Goal: Task Accomplishment & Management: Complete application form

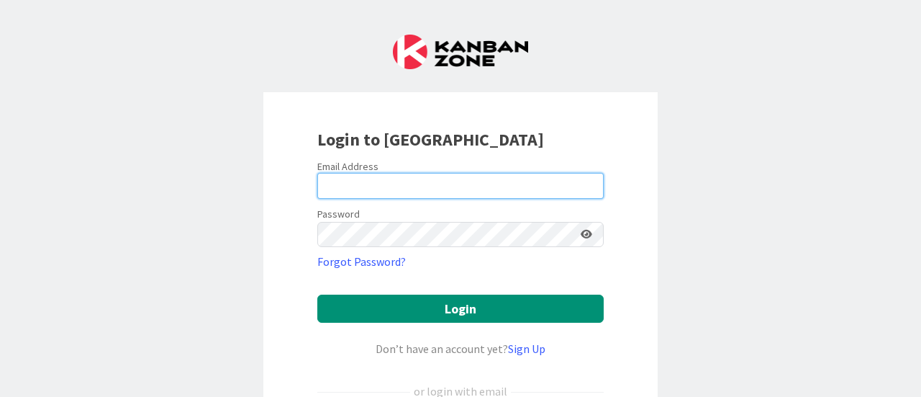
click at [512, 182] on input "email" at bounding box center [460, 186] width 286 height 26
type input "[EMAIL_ADDRESS][DOMAIN_NAME]"
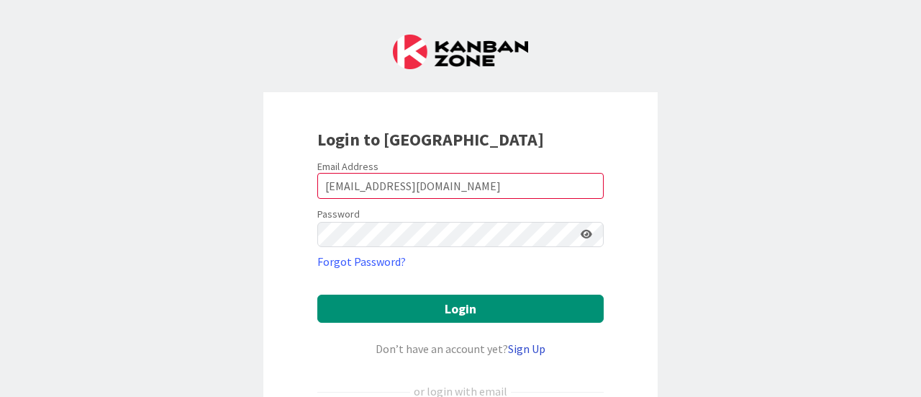
click at [520, 351] on link "Sign Up" at bounding box center [526, 348] width 37 height 14
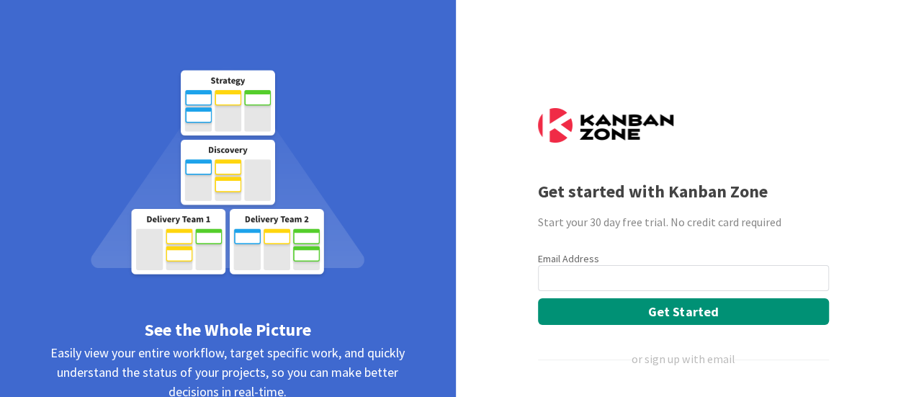
click at [755, 284] on input "email" at bounding box center [683, 278] width 291 height 26
type input "[EMAIL_ADDRESS][DOMAIN_NAME]"
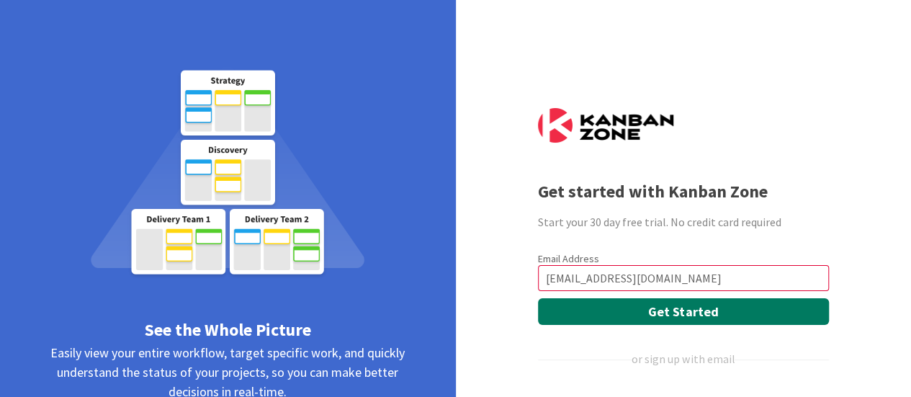
click at [719, 299] on button "Get Started" at bounding box center [683, 311] width 291 height 27
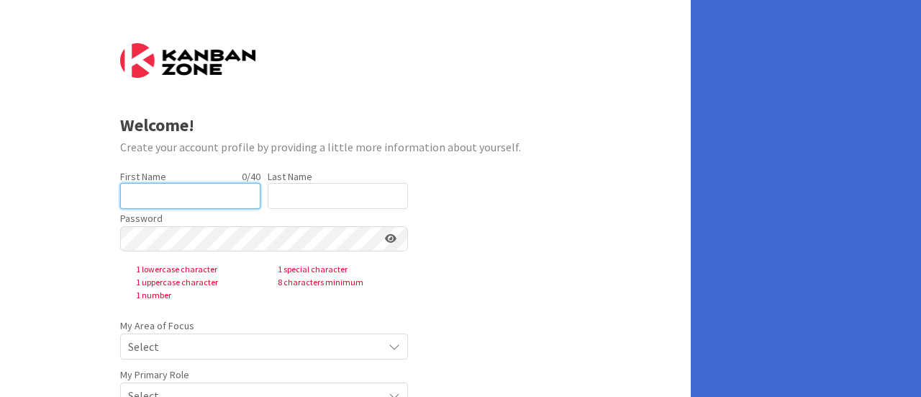
click at [170, 197] on input "text" at bounding box center [190, 196] width 140 height 26
type input "[PERSON_NAME]"
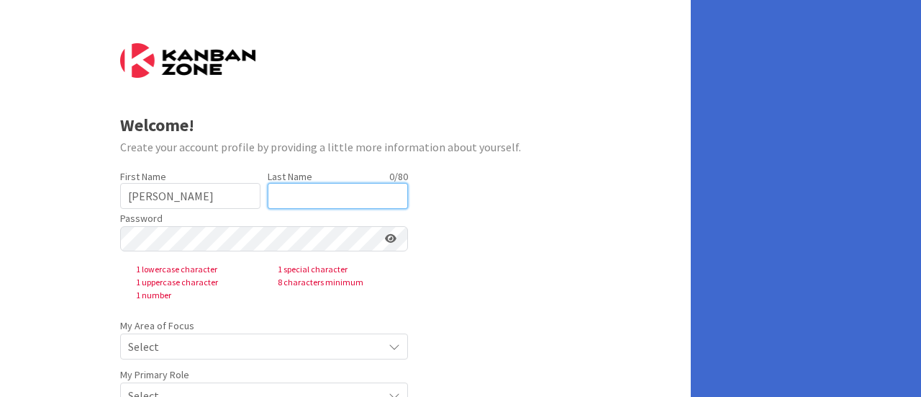
click at [318, 202] on input "text" at bounding box center [338, 196] width 140 height 26
drag, startPoint x: 310, startPoint y: 173, endPoint x: 318, endPoint y: 192, distance: 21.3
click at [310, 175] on label "Last Name" at bounding box center [290, 176] width 45 height 13
click at [318, 192] on input "text" at bounding box center [338, 196] width 140 height 26
type input "[PERSON_NAME]"
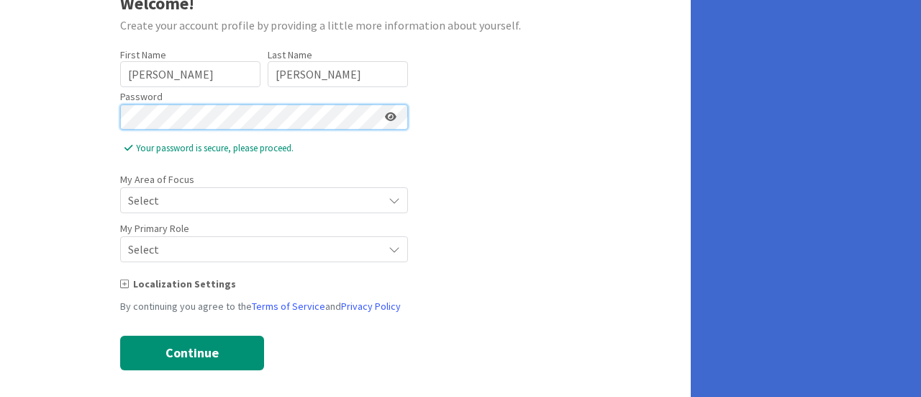
scroll to position [130, 0]
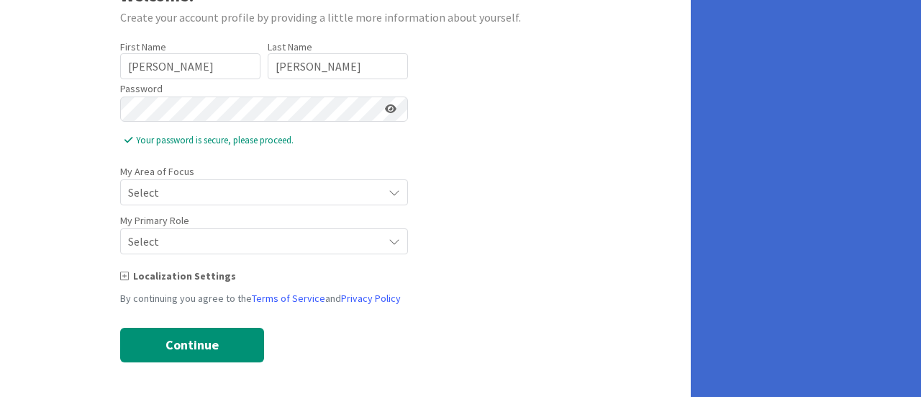
click at [174, 213] on label "My Primary Role" at bounding box center [154, 220] width 69 height 15
click at [179, 194] on span "Select" at bounding box center [252, 192] width 248 height 20
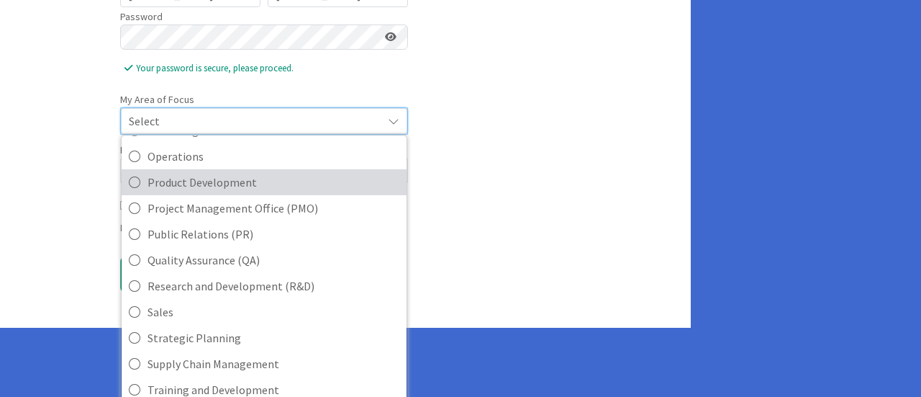
scroll to position [320, 0]
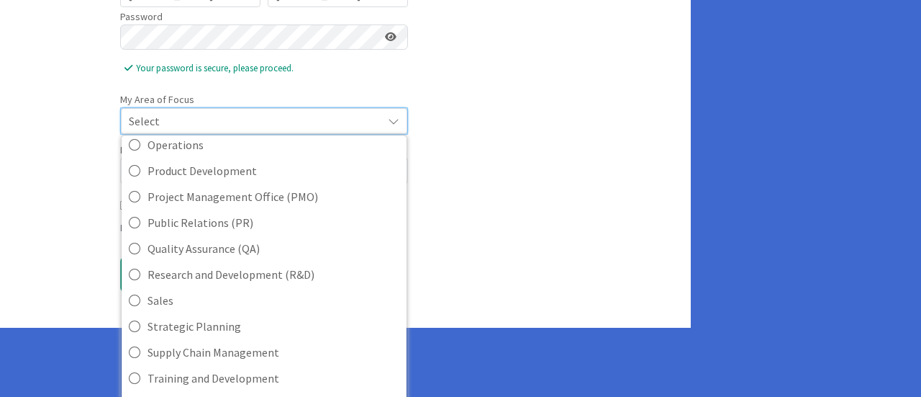
click at [538, 270] on form "Welcome! Create your account profile by providing a little more information abo…" at bounding box center [345, 67] width 451 height 450
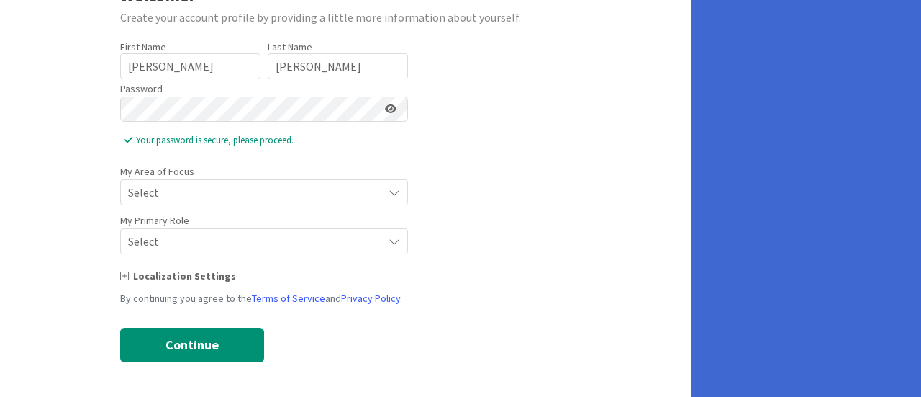
click at [202, 225] on div "My Primary Role Select" at bounding box center [264, 232] width 288 height 43
click at [208, 202] on span "Select" at bounding box center [252, 192] width 248 height 20
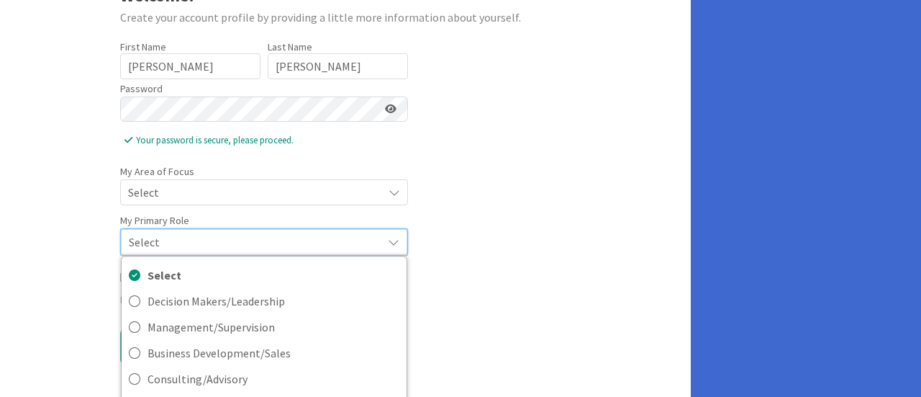
scroll to position [202, 0]
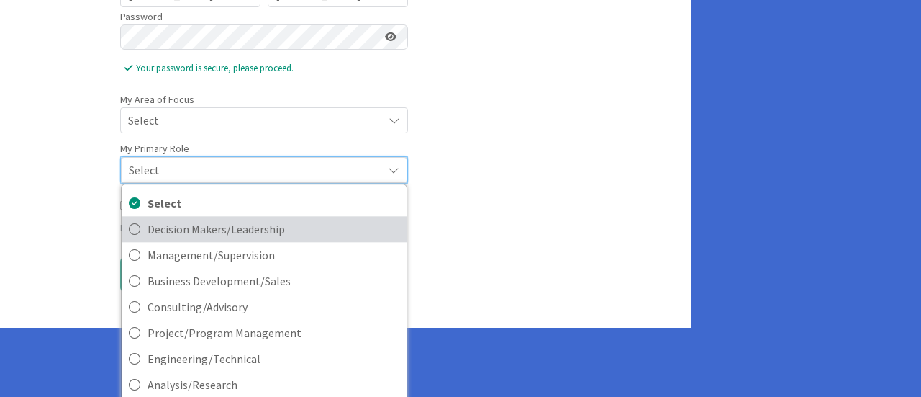
click at [335, 226] on span "Decision Makers/Leadership" at bounding box center [274, 229] width 252 height 22
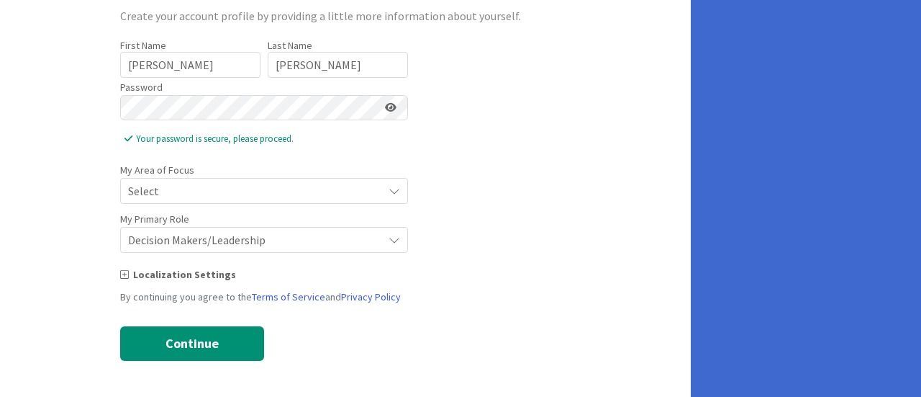
scroll to position [130, 0]
click at [304, 193] on span "Select" at bounding box center [252, 192] width 248 height 20
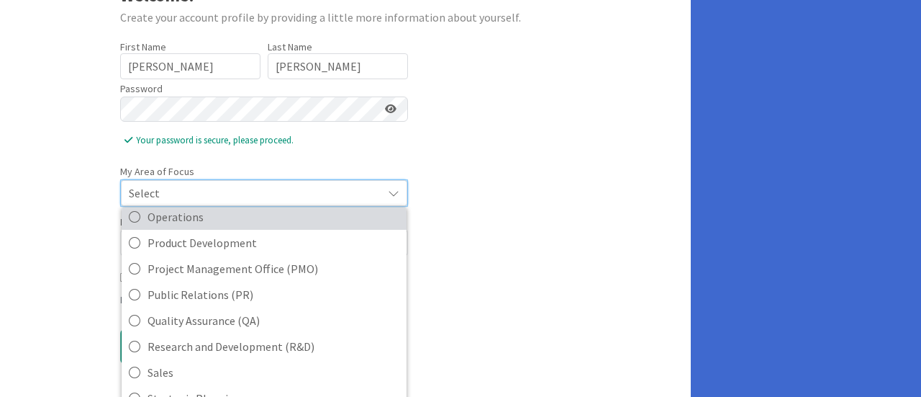
click at [310, 216] on span "Operations" at bounding box center [274, 217] width 252 height 22
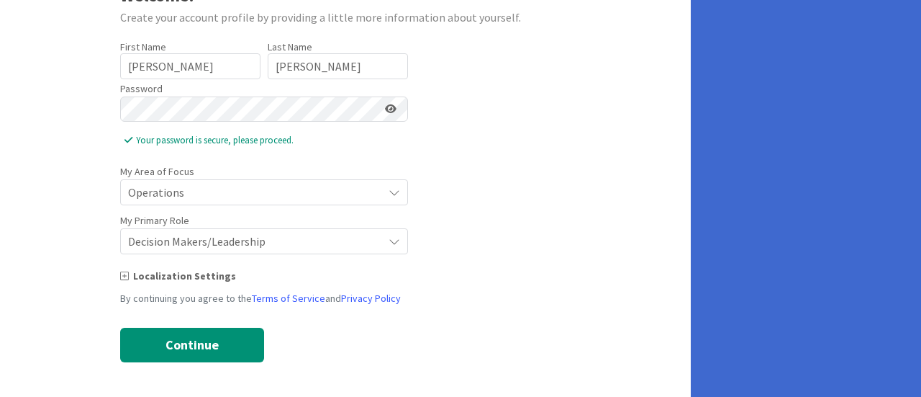
click at [507, 247] on form "Welcome! Create your account profile by providing a little more information abo…" at bounding box center [345, 138] width 451 height 448
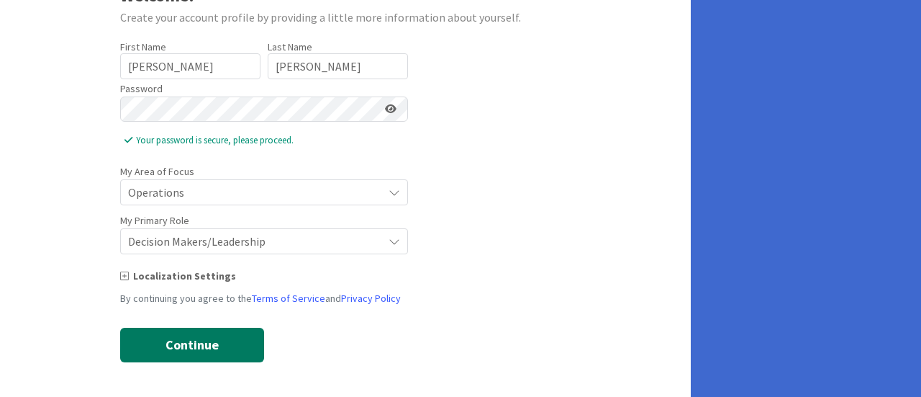
click at [186, 344] on button "Continue" at bounding box center [192, 345] width 144 height 35
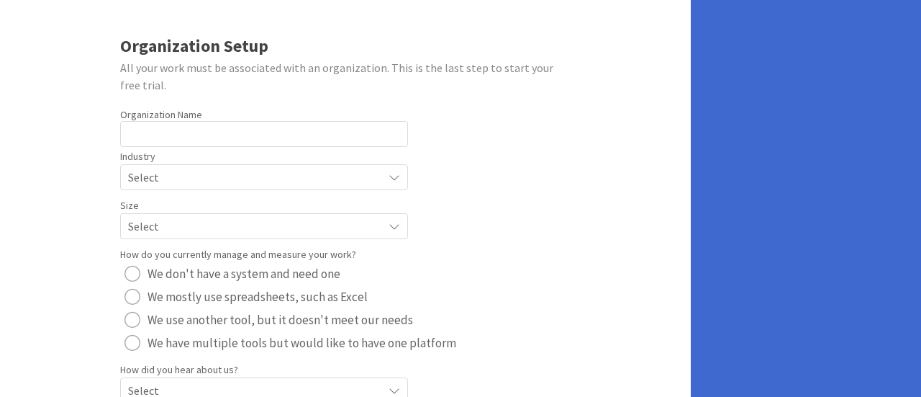
scroll to position [58, 0]
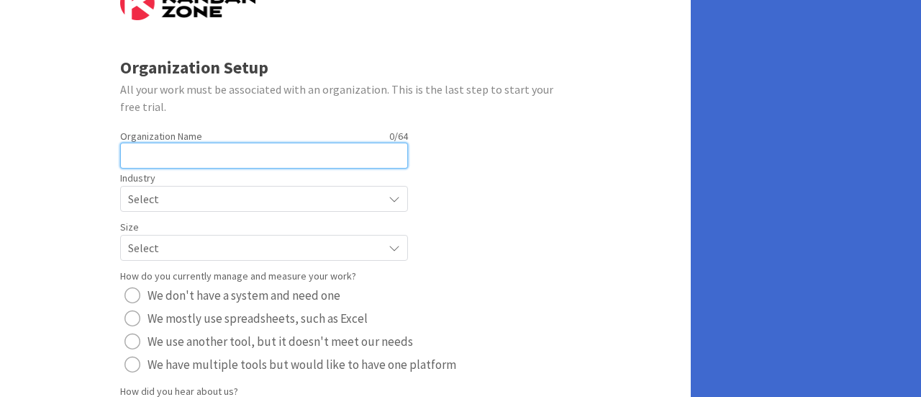
click at [209, 163] on input "text" at bounding box center [264, 156] width 288 height 26
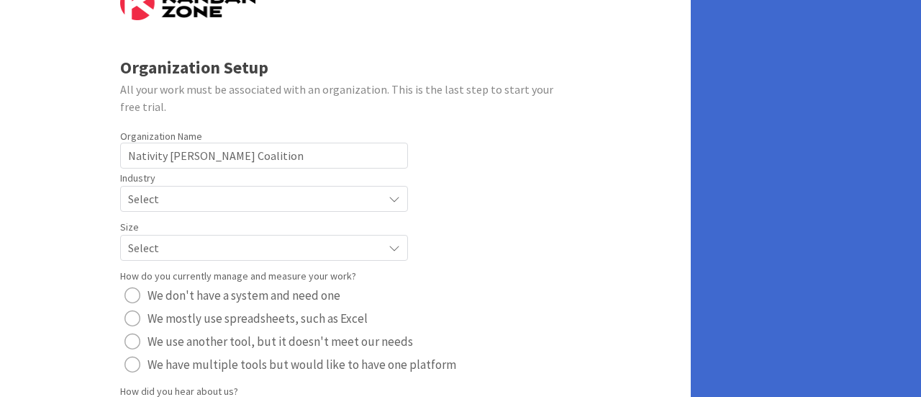
drag, startPoint x: 218, startPoint y: 173, endPoint x: 220, endPoint y: 182, distance: 9.6
click at [218, 176] on div "Industry Select" at bounding box center [264, 189] width 288 height 43
click at [221, 182] on div "Industry Select" at bounding box center [264, 189] width 288 height 43
click at [220, 191] on span "Select" at bounding box center [252, 199] width 248 height 20
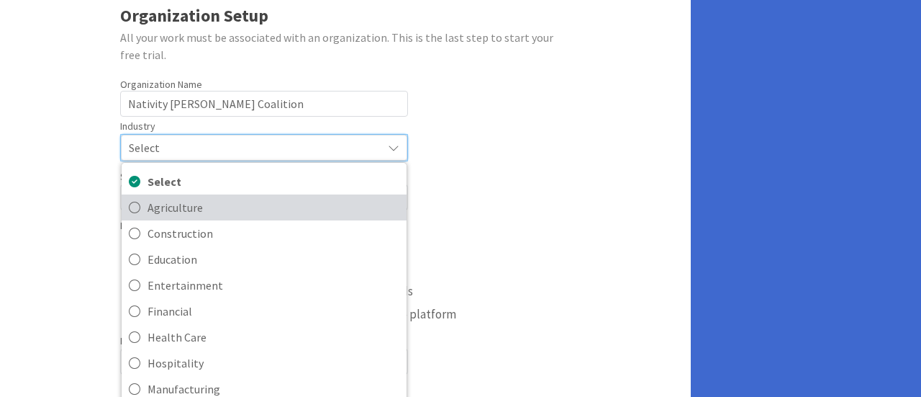
scroll to position [130, 0]
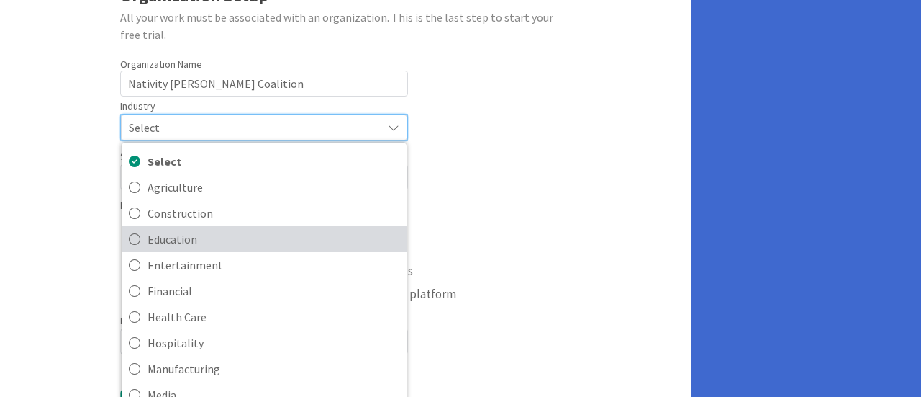
click at [229, 235] on span "Education" at bounding box center [274, 239] width 252 height 22
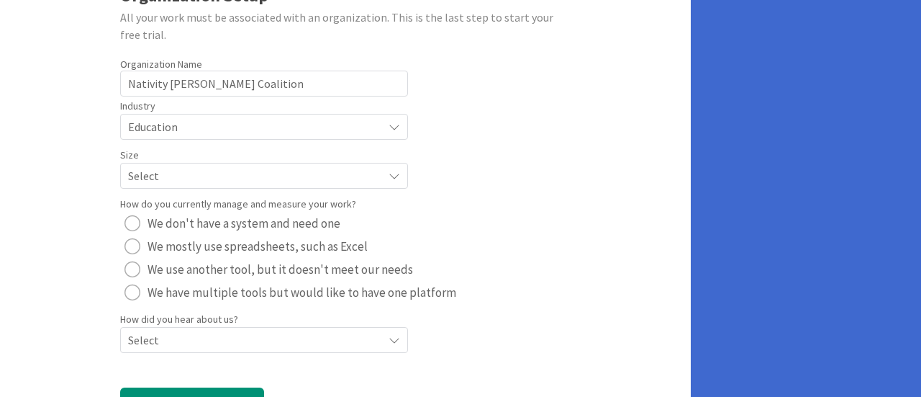
click at [200, 140] on div "Select" at bounding box center [264, 127] width 288 height 26
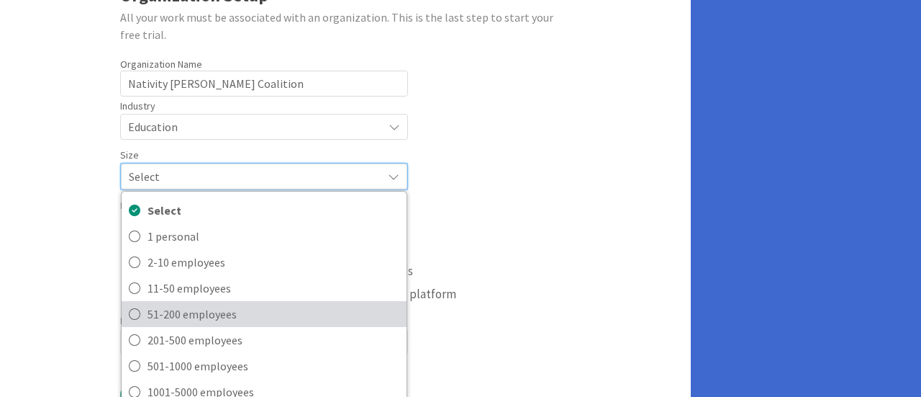
click at [305, 304] on span "51-200 employees" at bounding box center [274, 314] width 252 height 22
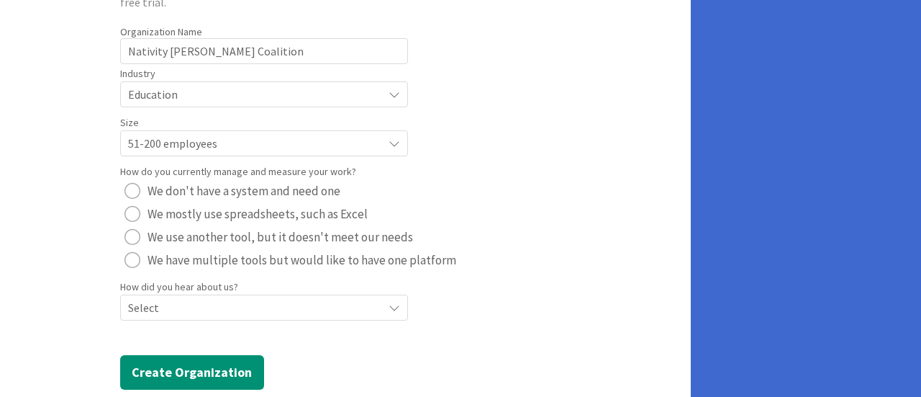
scroll to position [190, 0]
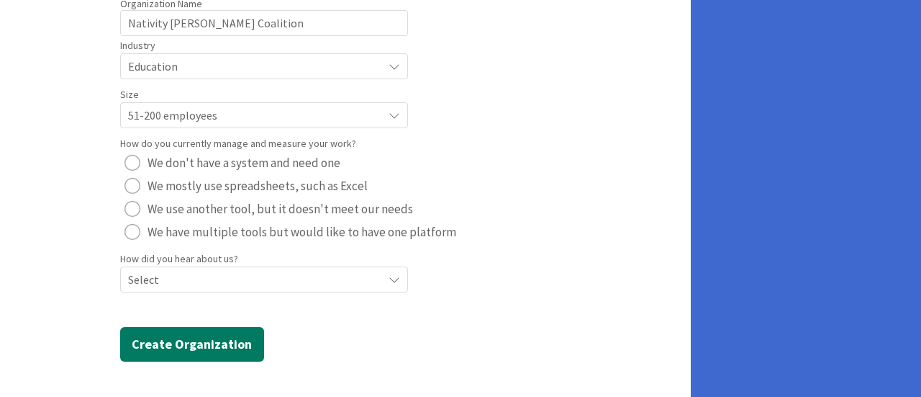
click at [194, 353] on button "Create Organization" at bounding box center [192, 344] width 144 height 35
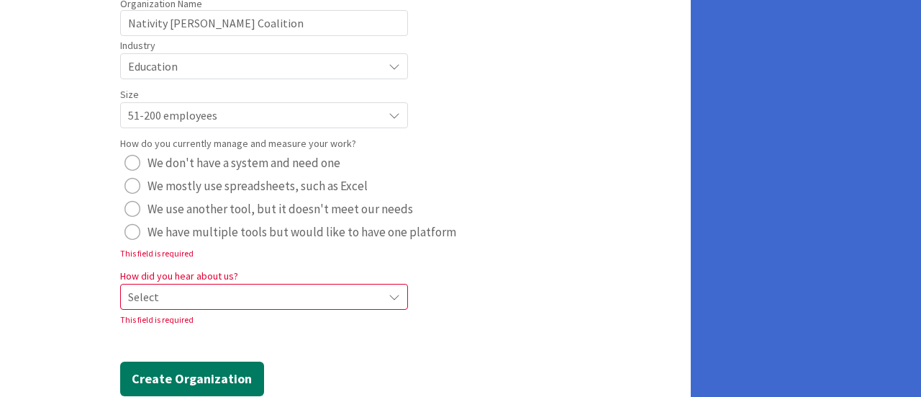
scroll to position [0, 0]
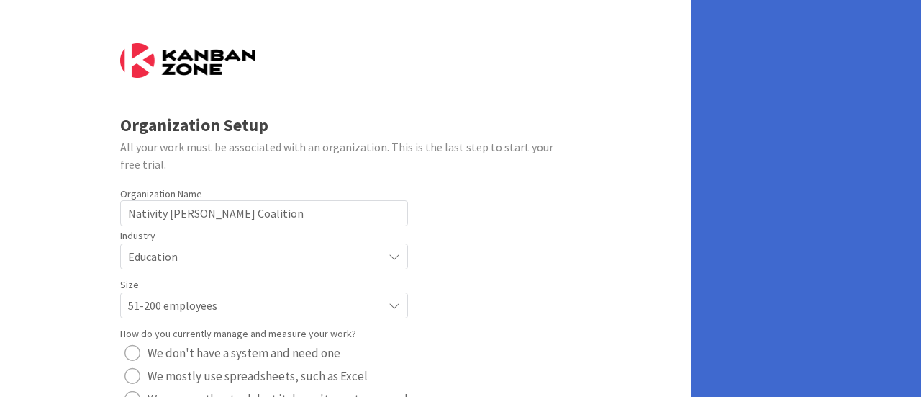
click at [269, 194] on div "Organization Name 25 / 64" at bounding box center [264, 193] width 288 height 13
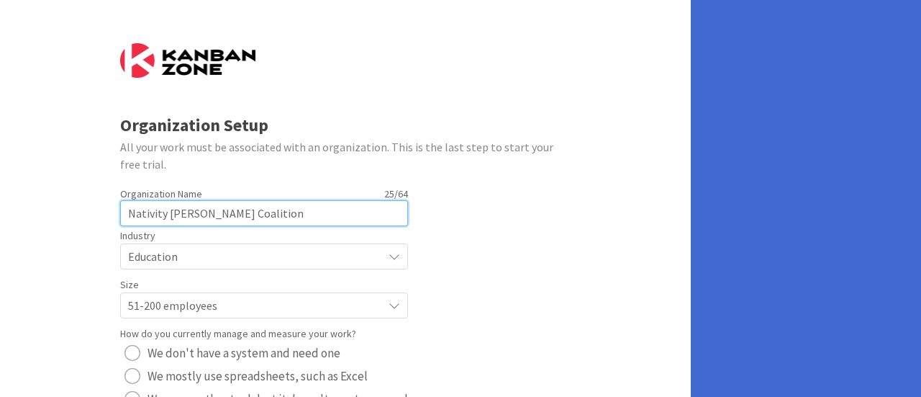
click at [271, 204] on input "Nativity [PERSON_NAME] Coalition" at bounding box center [264, 213] width 288 height 26
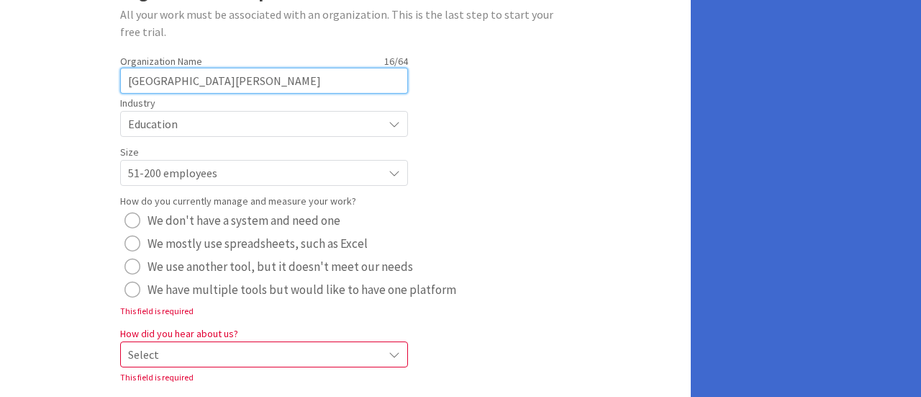
scroll to position [144, 0]
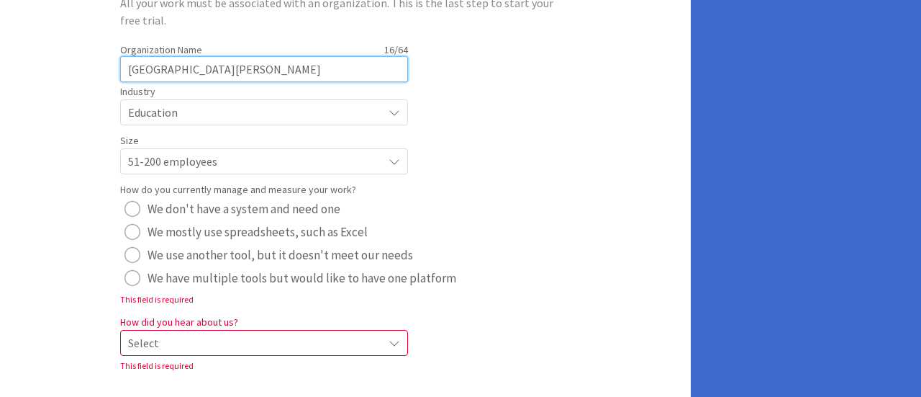
type input "[GEOGRAPHIC_DATA][PERSON_NAME]"
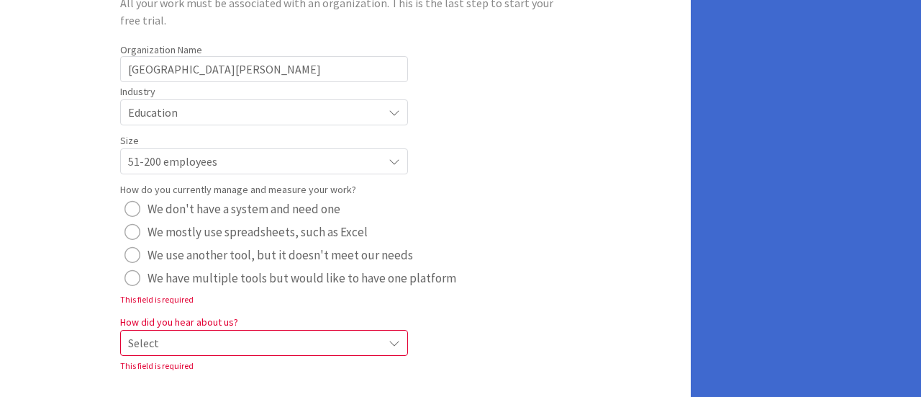
click at [252, 122] on span "51-200 employees" at bounding box center [252, 112] width 248 height 20
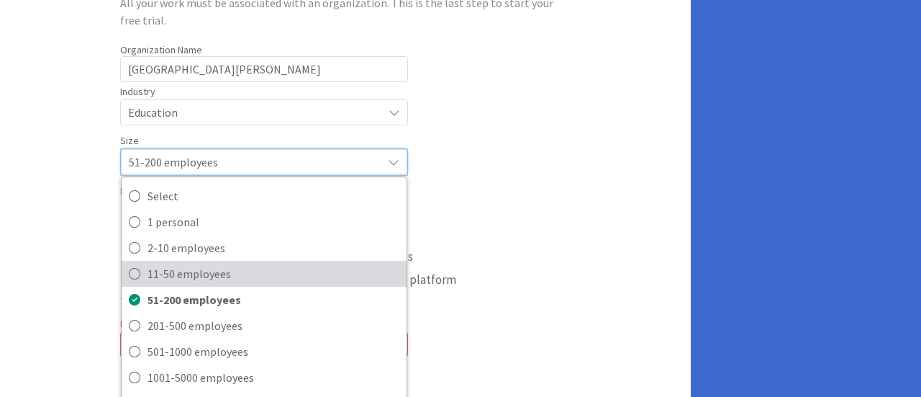
click at [238, 270] on span "11-50 employees" at bounding box center [274, 274] width 252 height 22
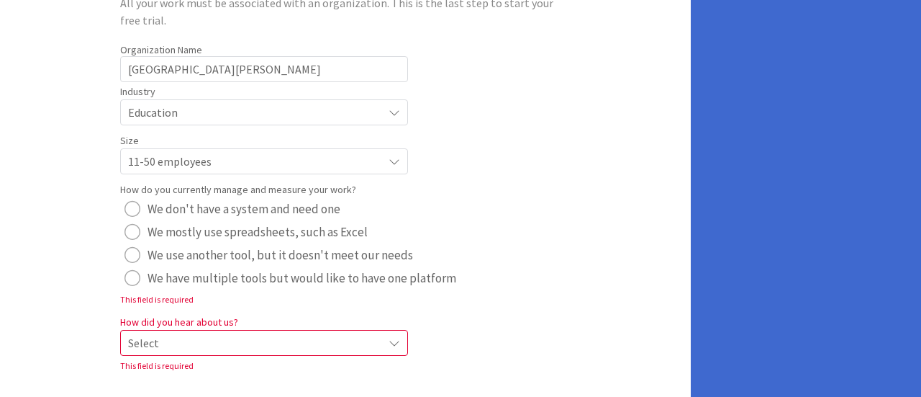
click at [243, 348] on span "Select" at bounding box center [252, 343] width 248 height 20
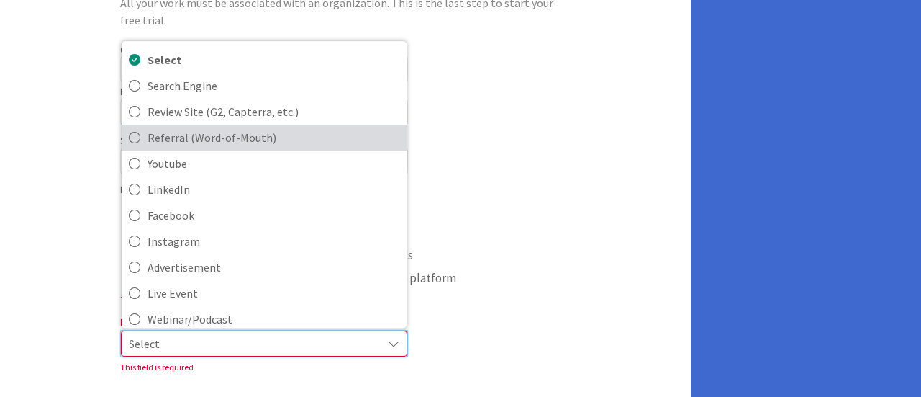
click at [291, 133] on span "Referral (Word-of-Mouth)" at bounding box center [274, 138] width 252 height 22
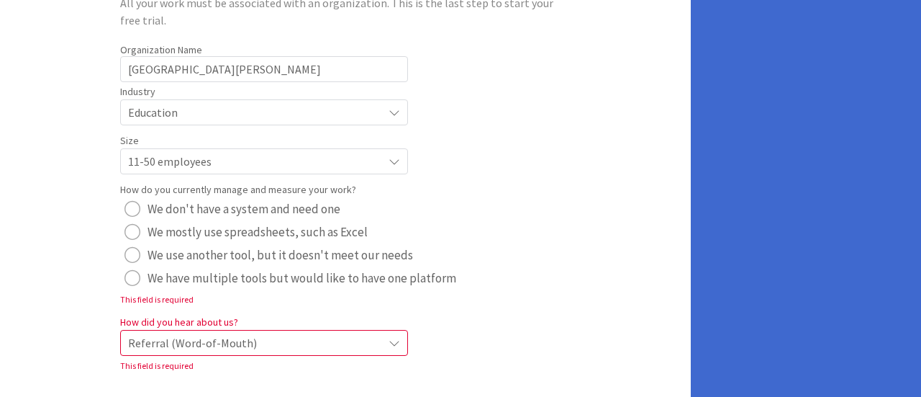
click at [615, 207] on div "Organization Setup All your work must be associated with an organization. This …" at bounding box center [345, 167] width 691 height 622
click at [197, 276] on span "We have multiple tools but would like to have one platform" at bounding box center [302, 278] width 309 height 22
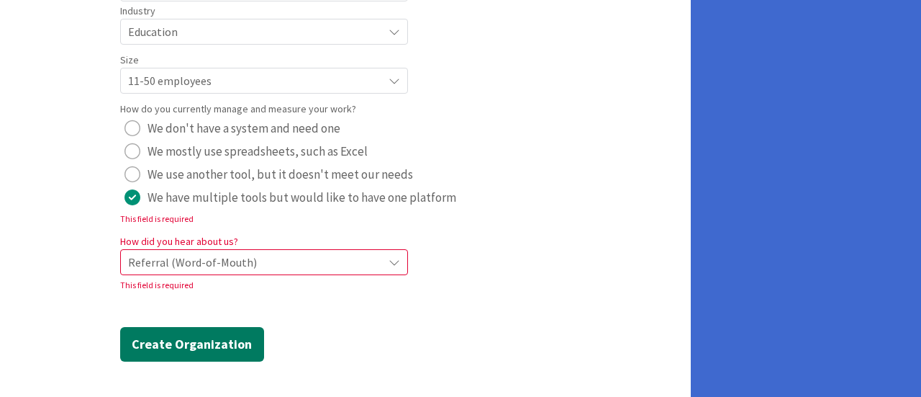
click at [197, 361] on button "Create Organization" at bounding box center [192, 344] width 144 height 35
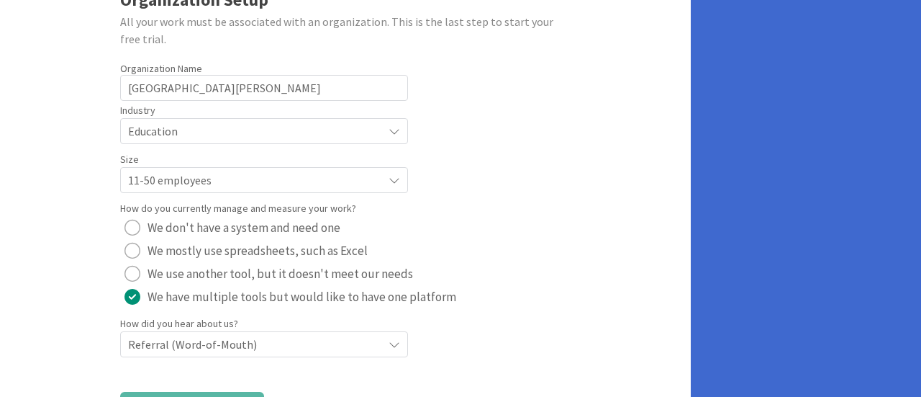
scroll to position [190, 0]
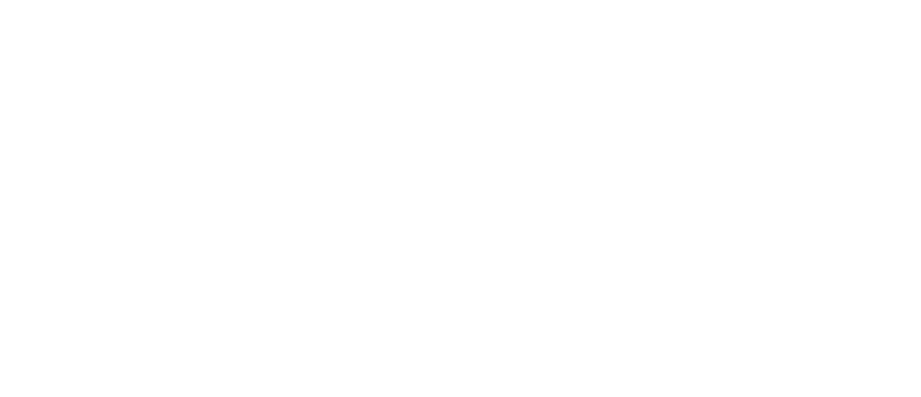
click at [223, 341] on div at bounding box center [460, 198] width 921 height 397
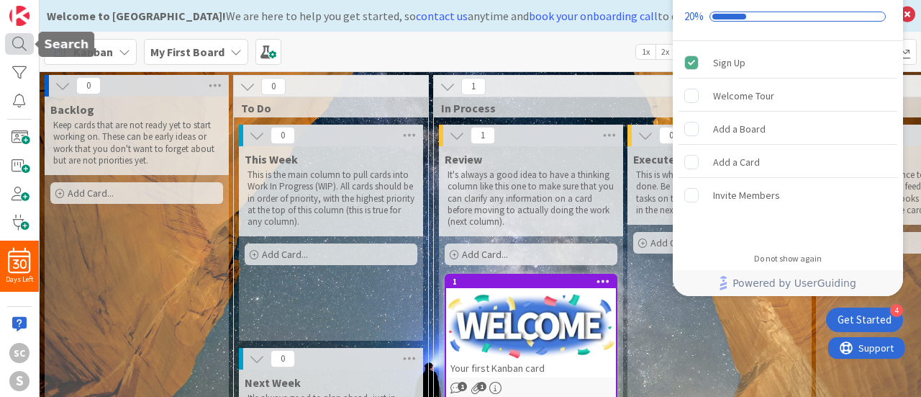
click at [23, 44] on div at bounding box center [19, 43] width 29 height 21
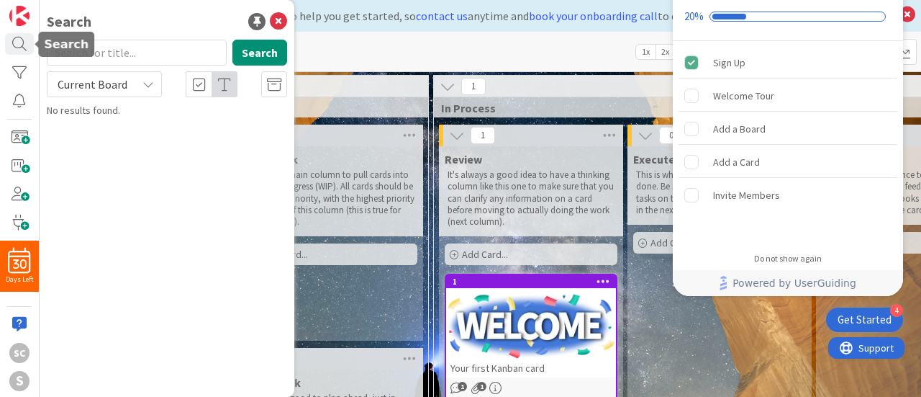
click at [99, 51] on input "text" at bounding box center [137, 53] width 180 height 26
type input "nativity [PERSON_NAME]"
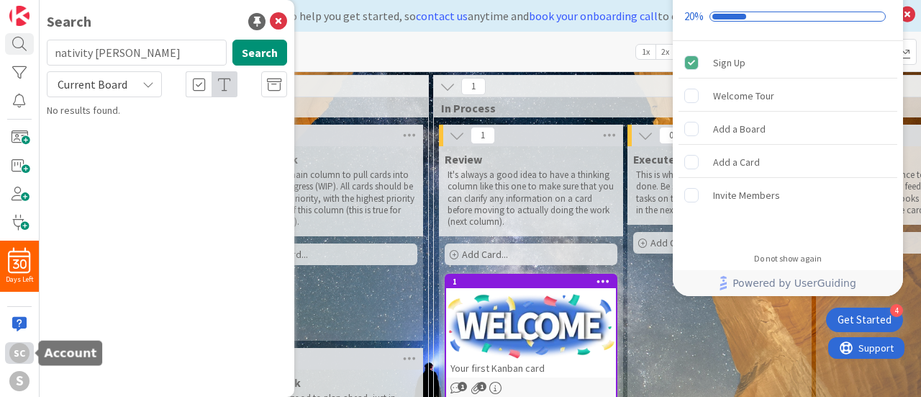
click at [26, 356] on div "SC" at bounding box center [19, 353] width 20 height 20
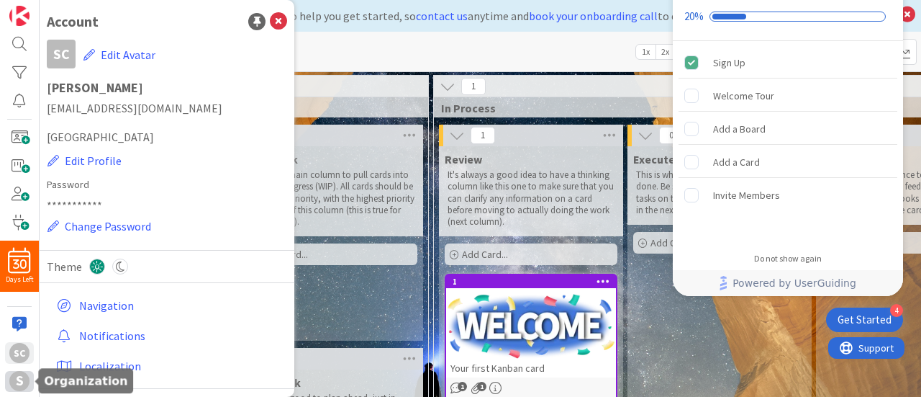
click at [12, 389] on div "S" at bounding box center [19, 381] width 29 height 21
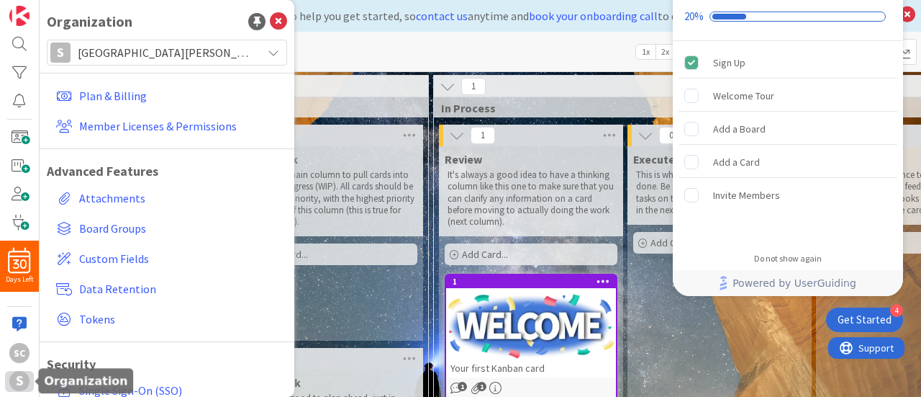
click at [10, 375] on div "S" at bounding box center [19, 381] width 29 height 21
click at [135, 232] on span "Board Groups" at bounding box center [180, 228] width 202 height 17
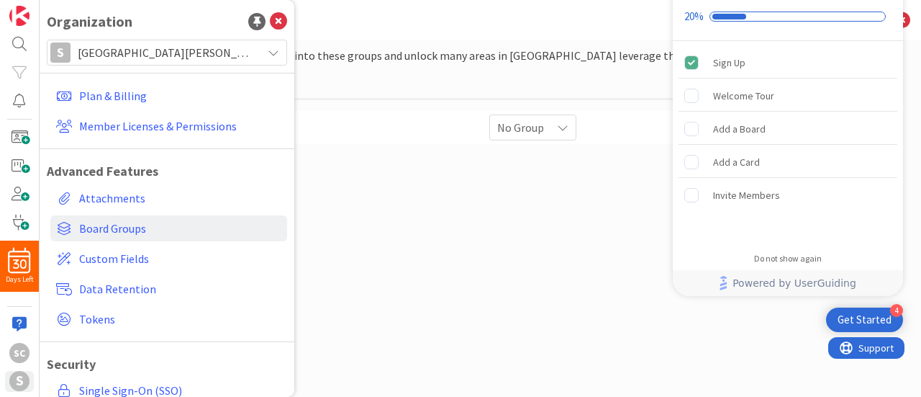
click at [565, 222] on div "Create groups to organize your boards into these groups and unlock many areas i…" at bounding box center [481, 204] width 756 height 314
